Goal: Task Accomplishment & Management: Use online tool/utility

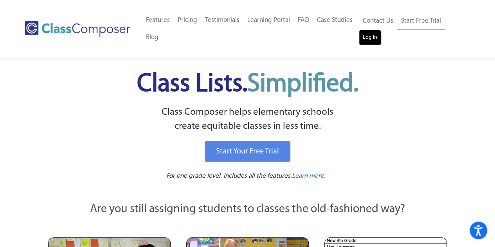
click at [374, 37] on link "Log In" at bounding box center [370, 38] width 22 height 16
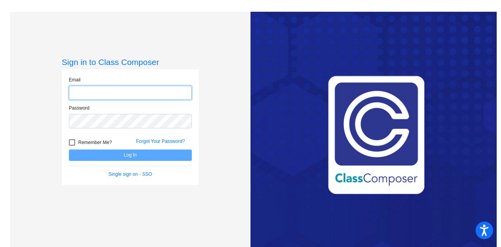
click at [101, 94] on input "email" at bounding box center [130, 93] width 123 height 14
type input "[EMAIL_ADDRESS][DOMAIN_NAME]"
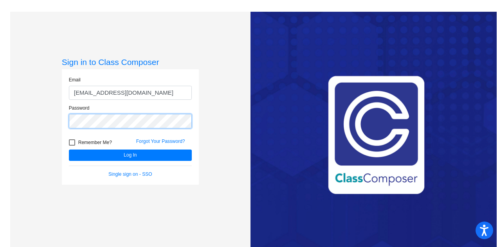
click at [69, 150] on button "Log In" at bounding box center [130, 155] width 123 height 11
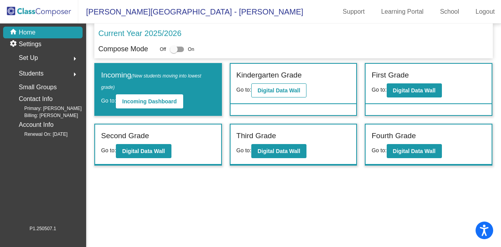
click at [271, 92] on b "Digital Data Wall" at bounding box center [279, 90] width 43 height 6
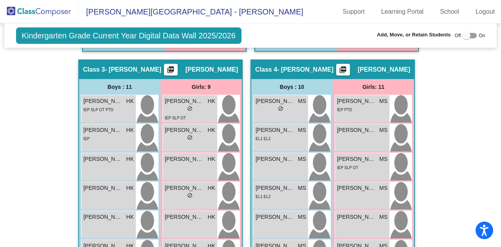
scroll to position [522, 0]
